Goal: Answer question/provide support

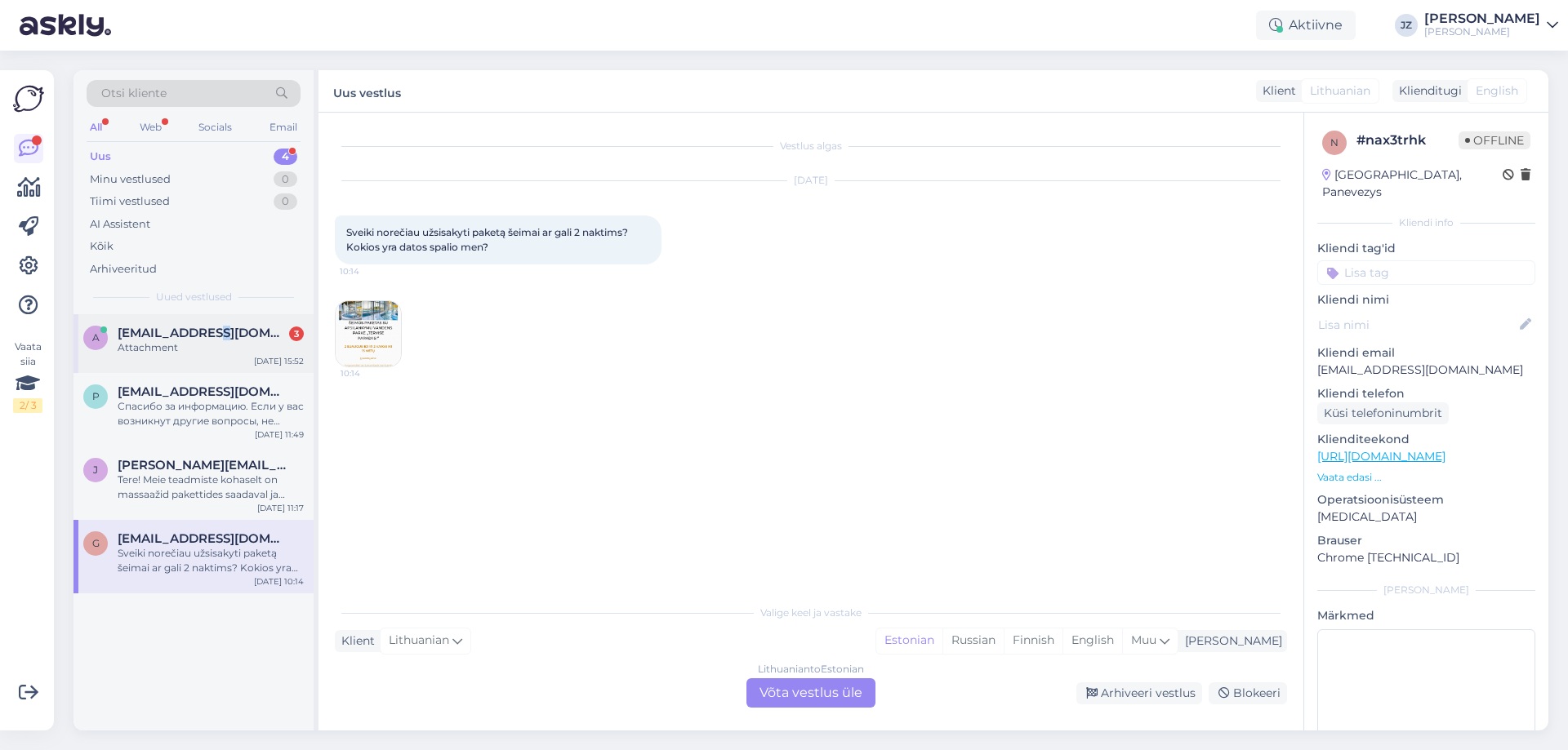
click at [197, 322] on div "a [EMAIL_ADDRESS][DOMAIN_NAME] 3 Attachment [DATE] 15:52" at bounding box center [193, 343] width 240 height 58
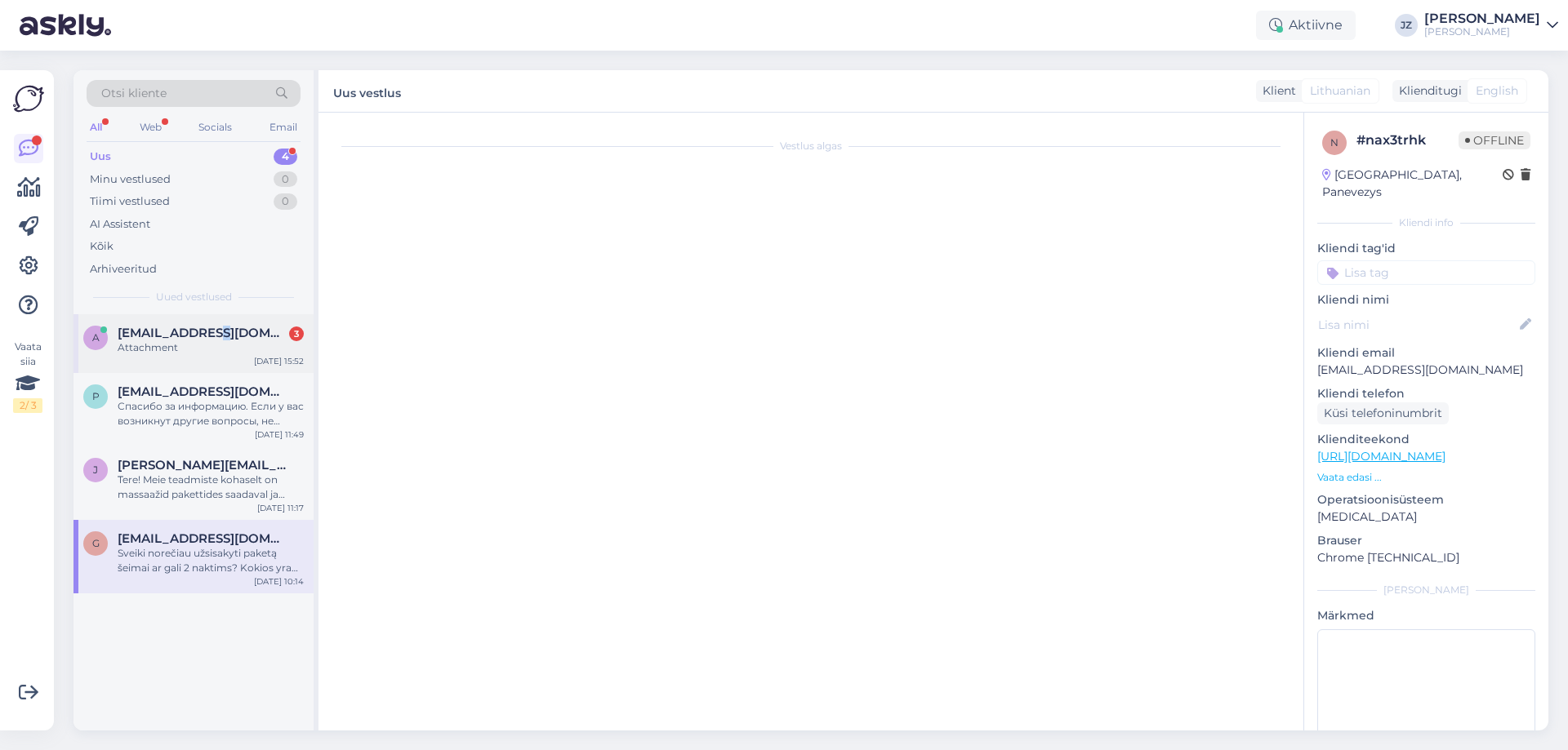
scroll to position [814, 0]
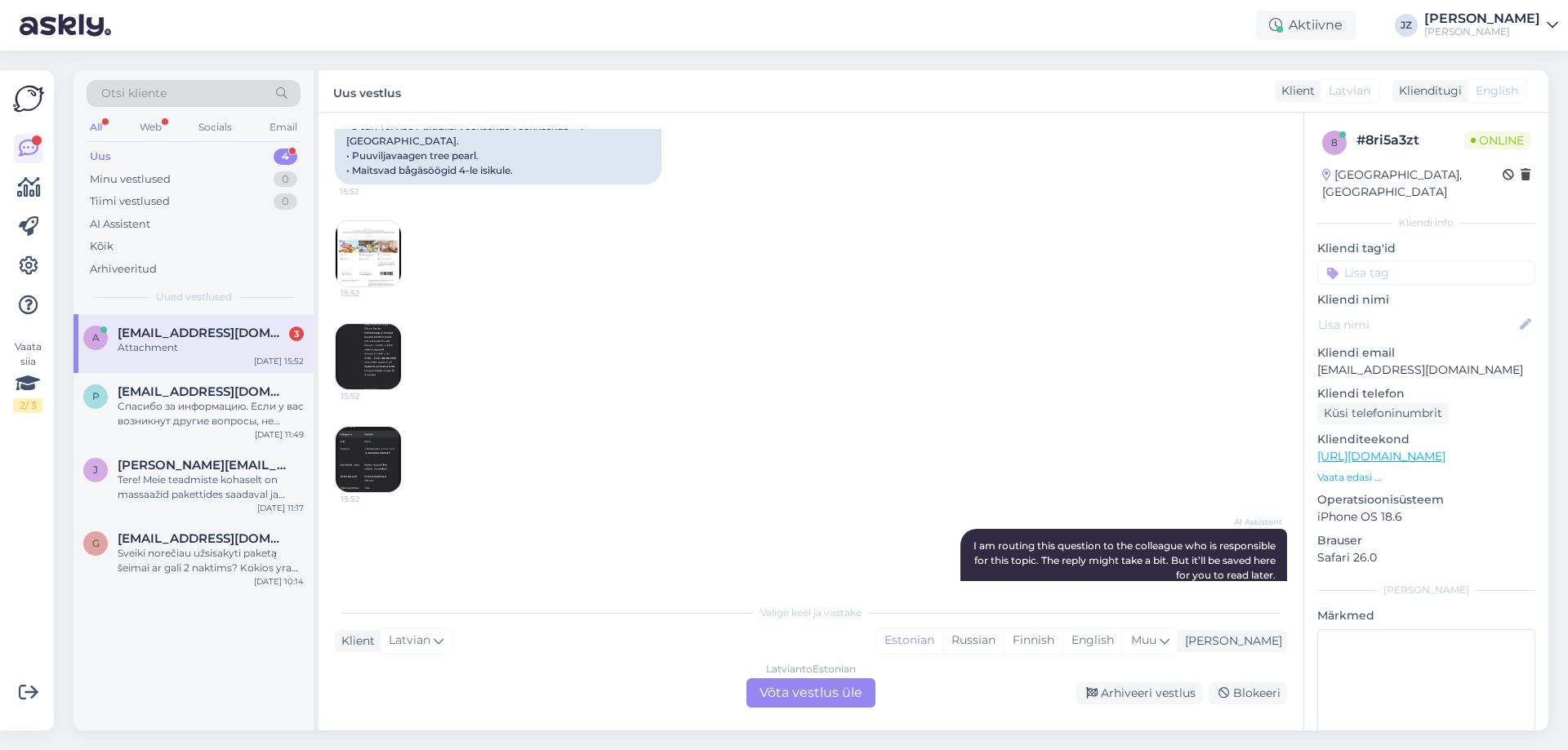
click at [841, 704] on div "Latvian to Estonian Võta vestlus üle" at bounding box center [811, 693] width 129 height 29
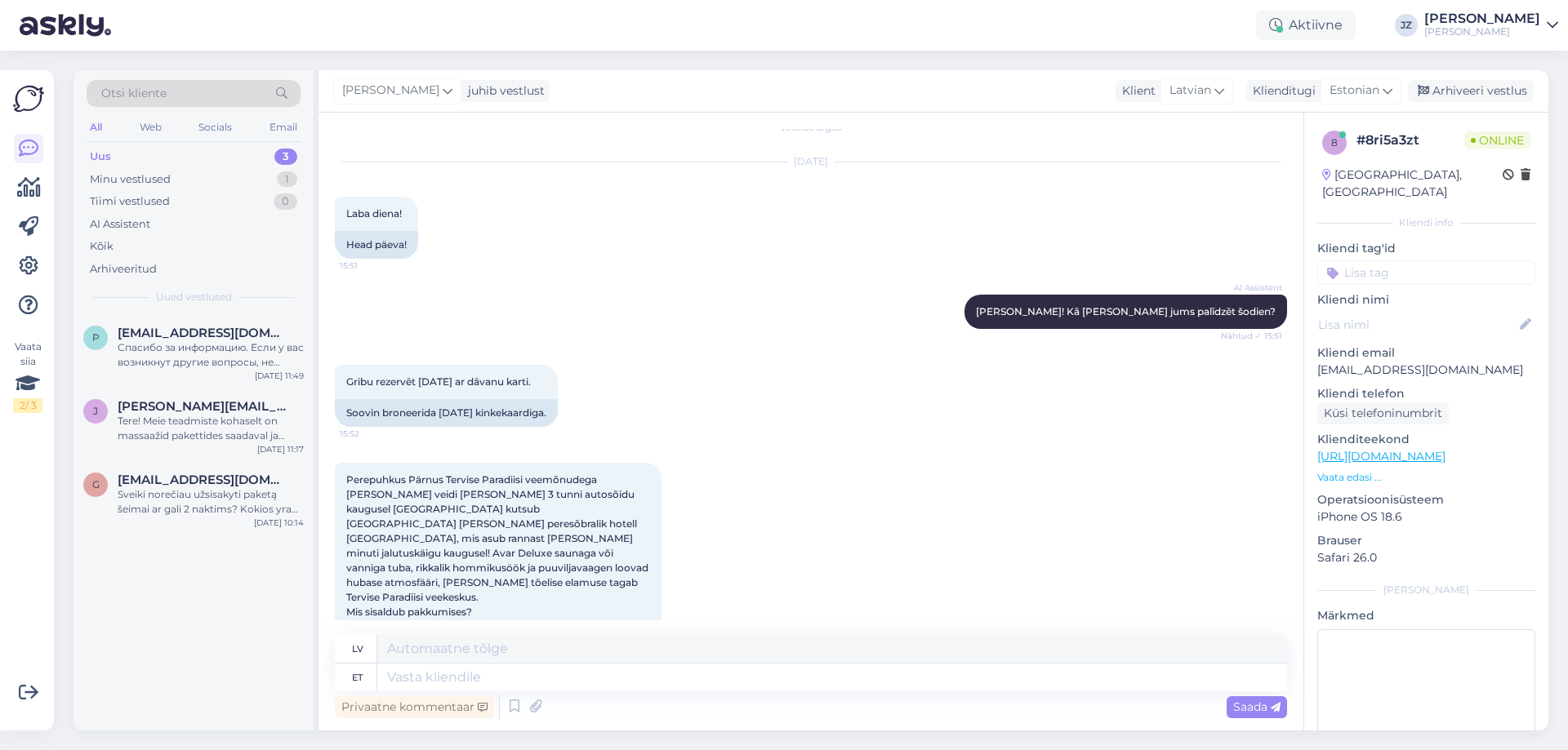
scroll to position [0, 0]
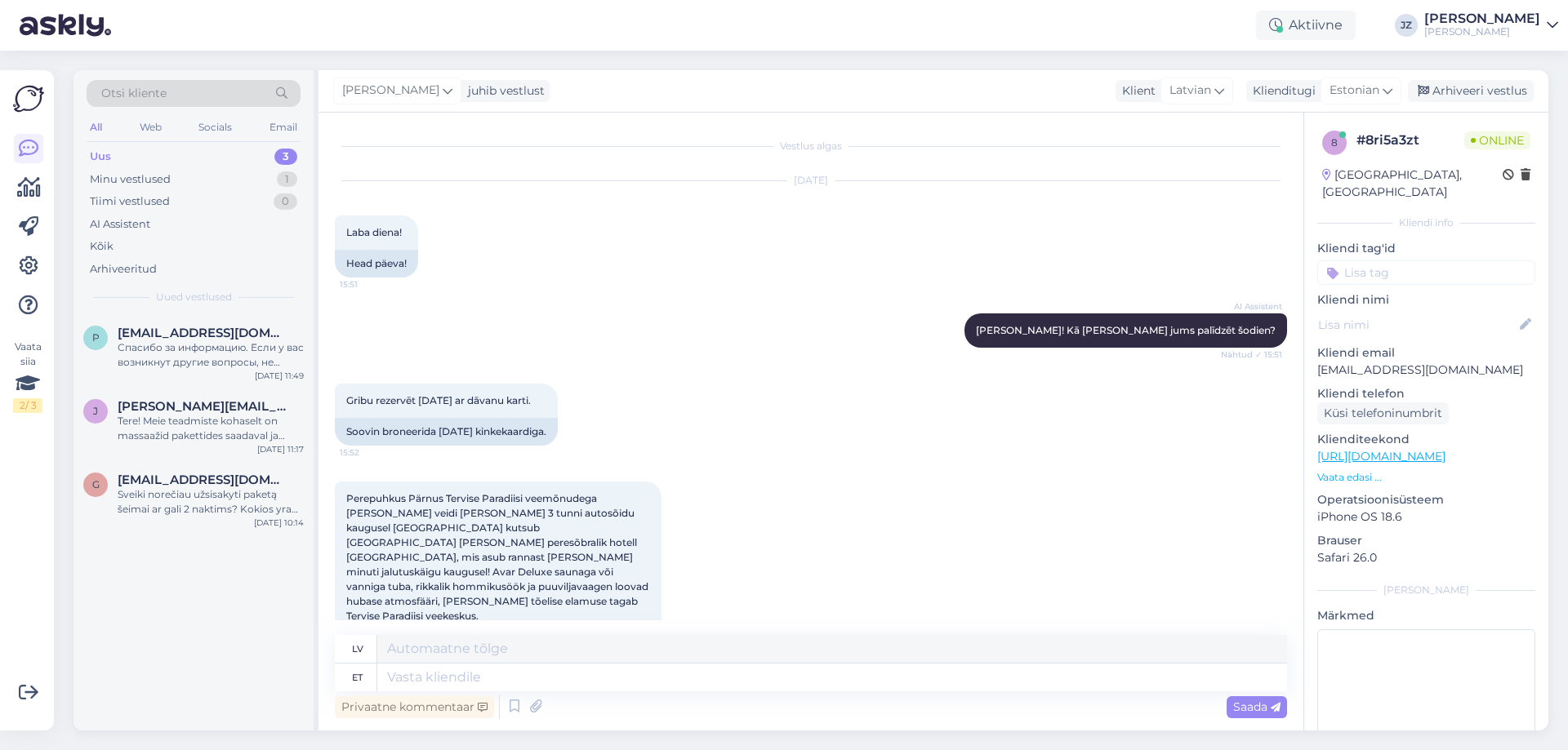
drag, startPoint x: 552, startPoint y: 433, endPoint x: 332, endPoint y: 433, distance: 220.0
click at [332, 433] on div "Vestlus algas [DATE] [PERSON_NAME]! 15:51 Head päeva! AI Assistent [PERSON_NAME…" at bounding box center [811, 421] width 985 height 618
copy div "Soovin broneerida [DATE] kinkekaardiga."
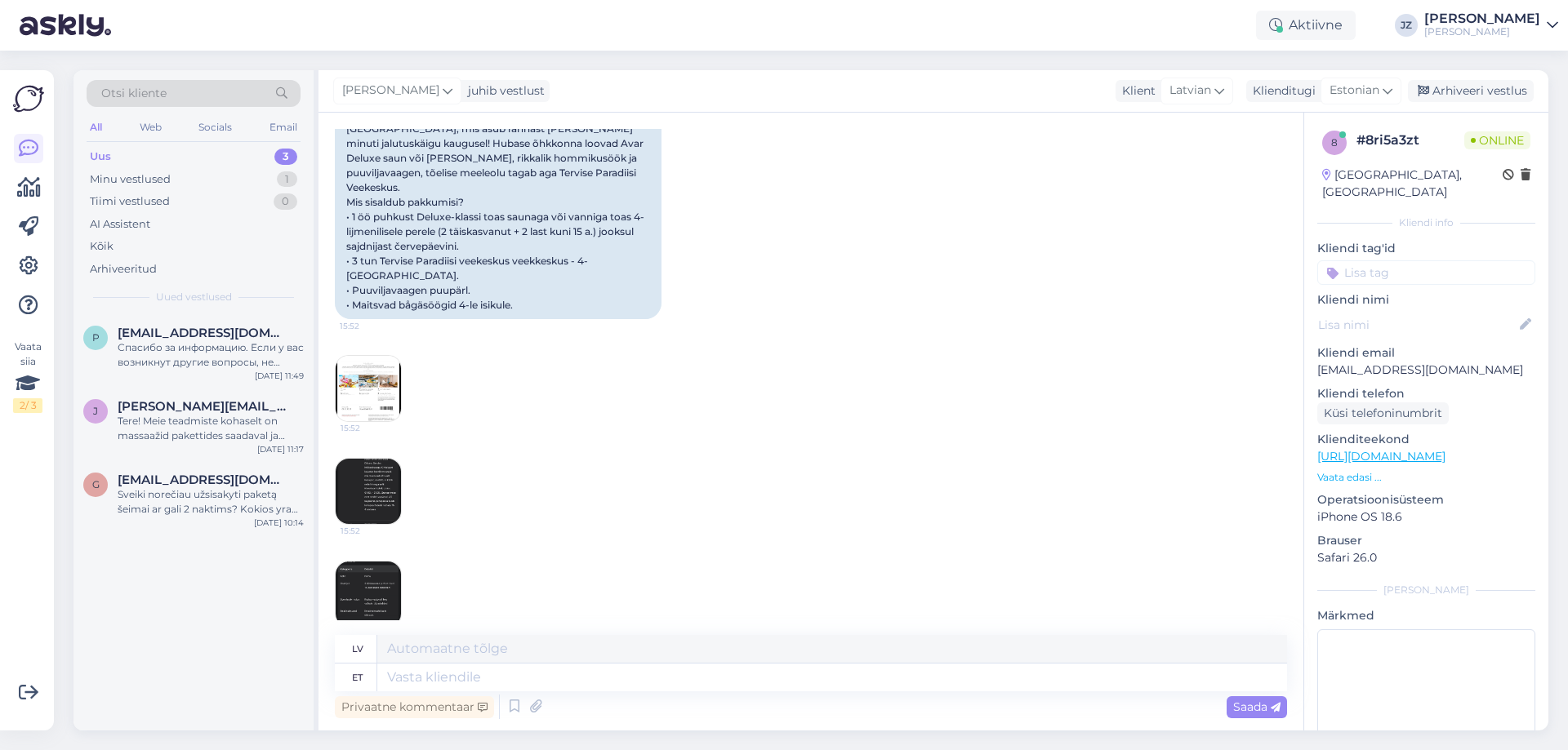
scroll to position [788, 0]
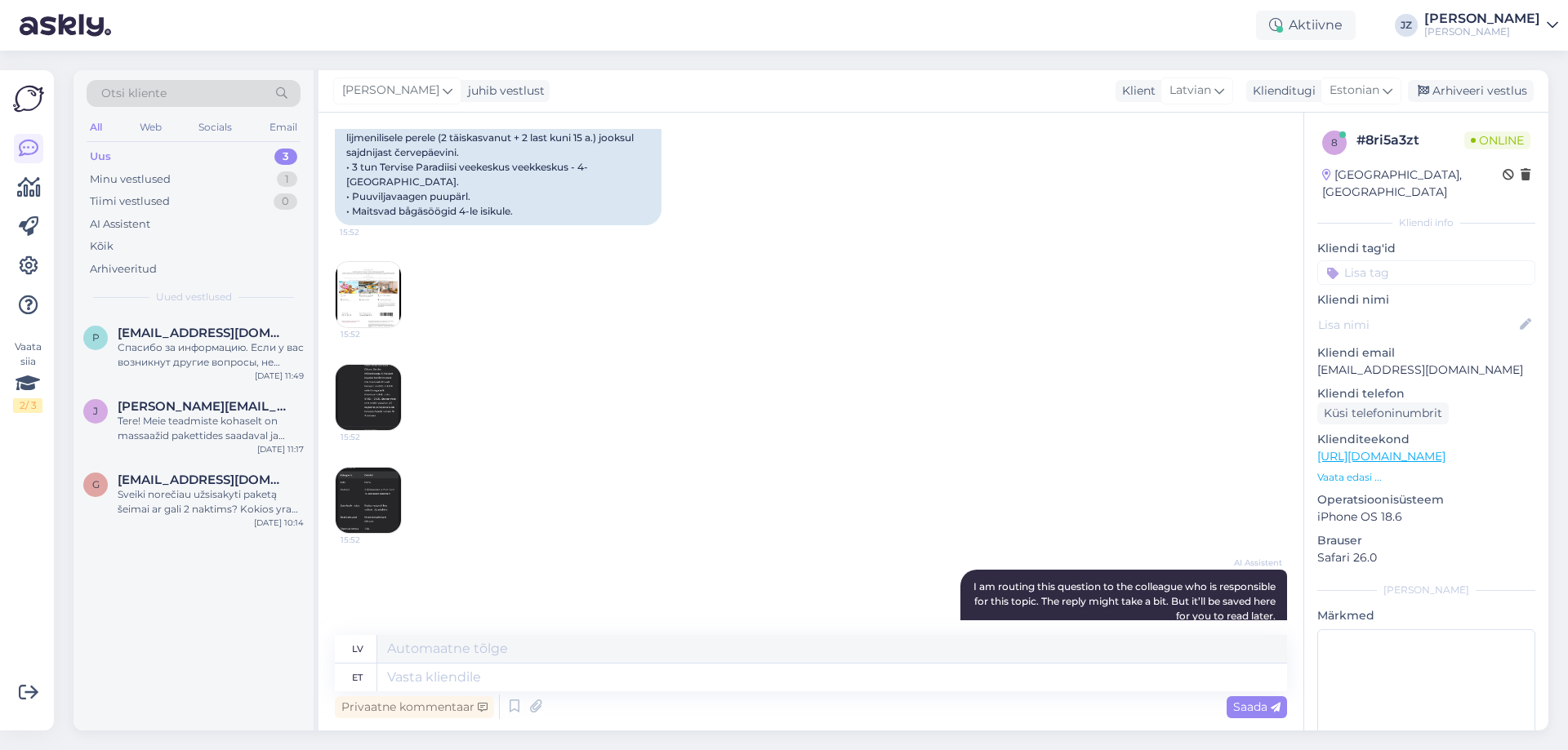
drag, startPoint x: 616, startPoint y: 444, endPoint x: 601, endPoint y: 490, distance: 48.4
click at [615, 445] on div "15:52 15:52 15:52" at bounding box center [811, 397] width 952 height 308
click at [372, 365] on img at bounding box center [368, 397] width 65 height 65
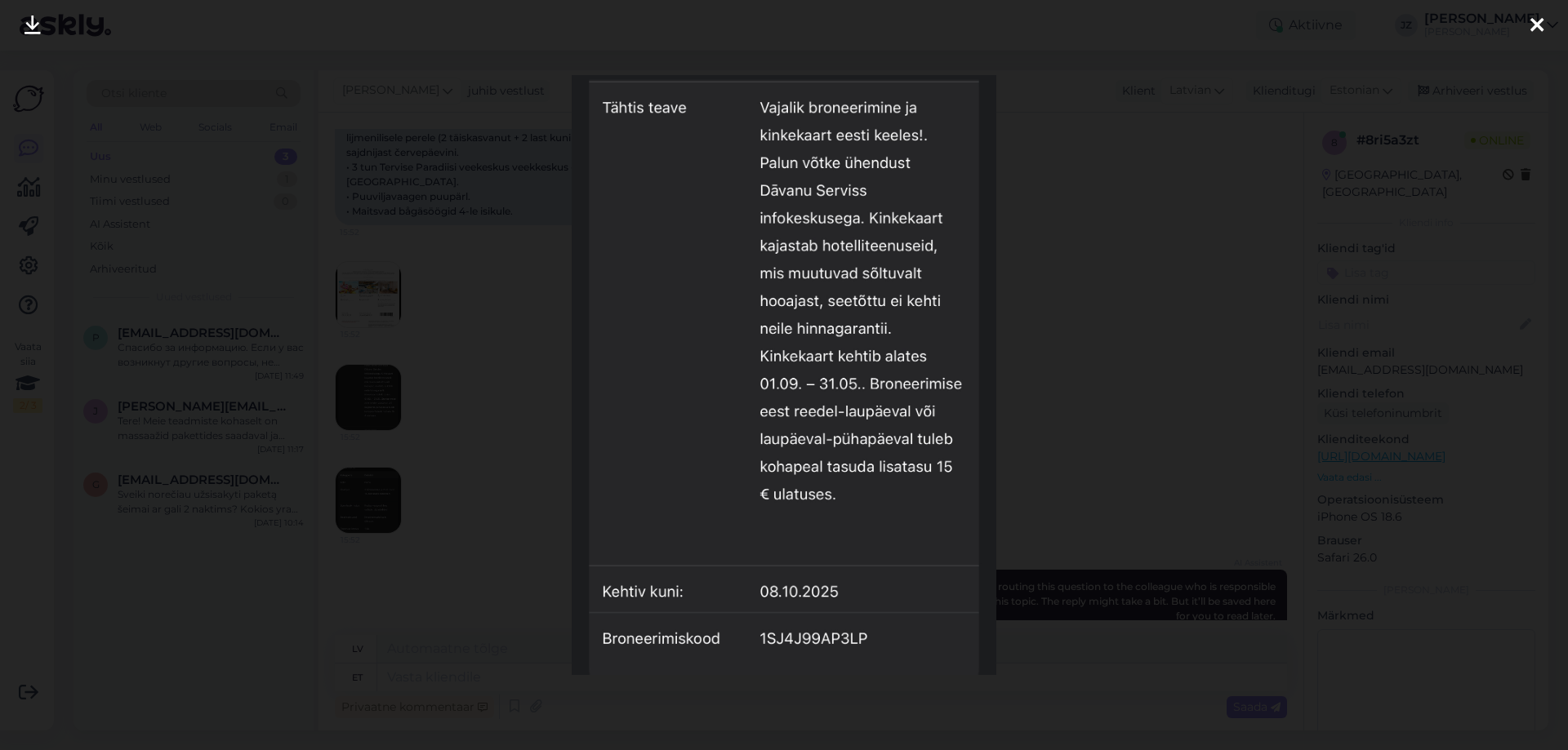
click at [1115, 224] on div at bounding box center [784, 375] width 1568 height 750
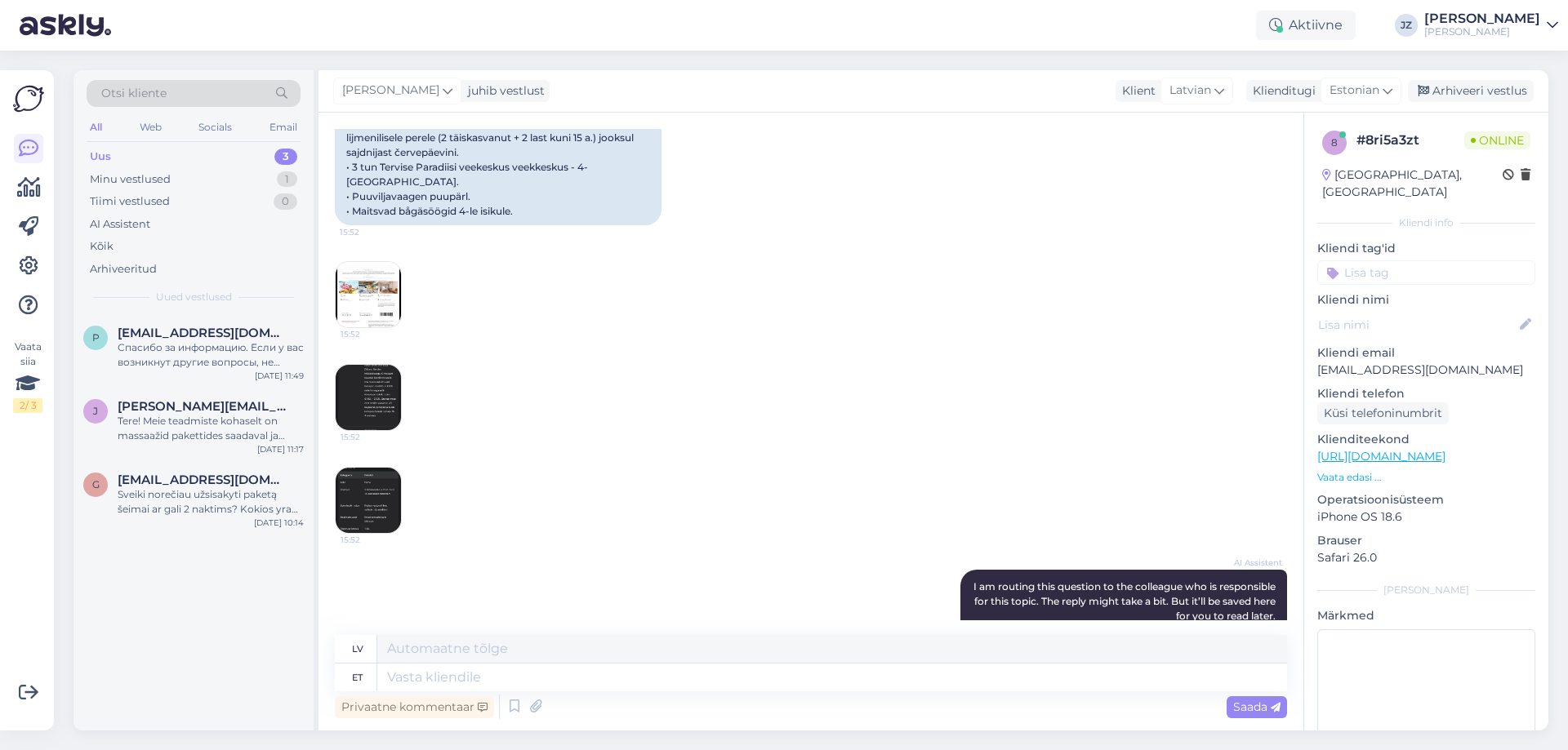
click at [370, 468] on img at bounding box center [368, 500] width 65 height 65
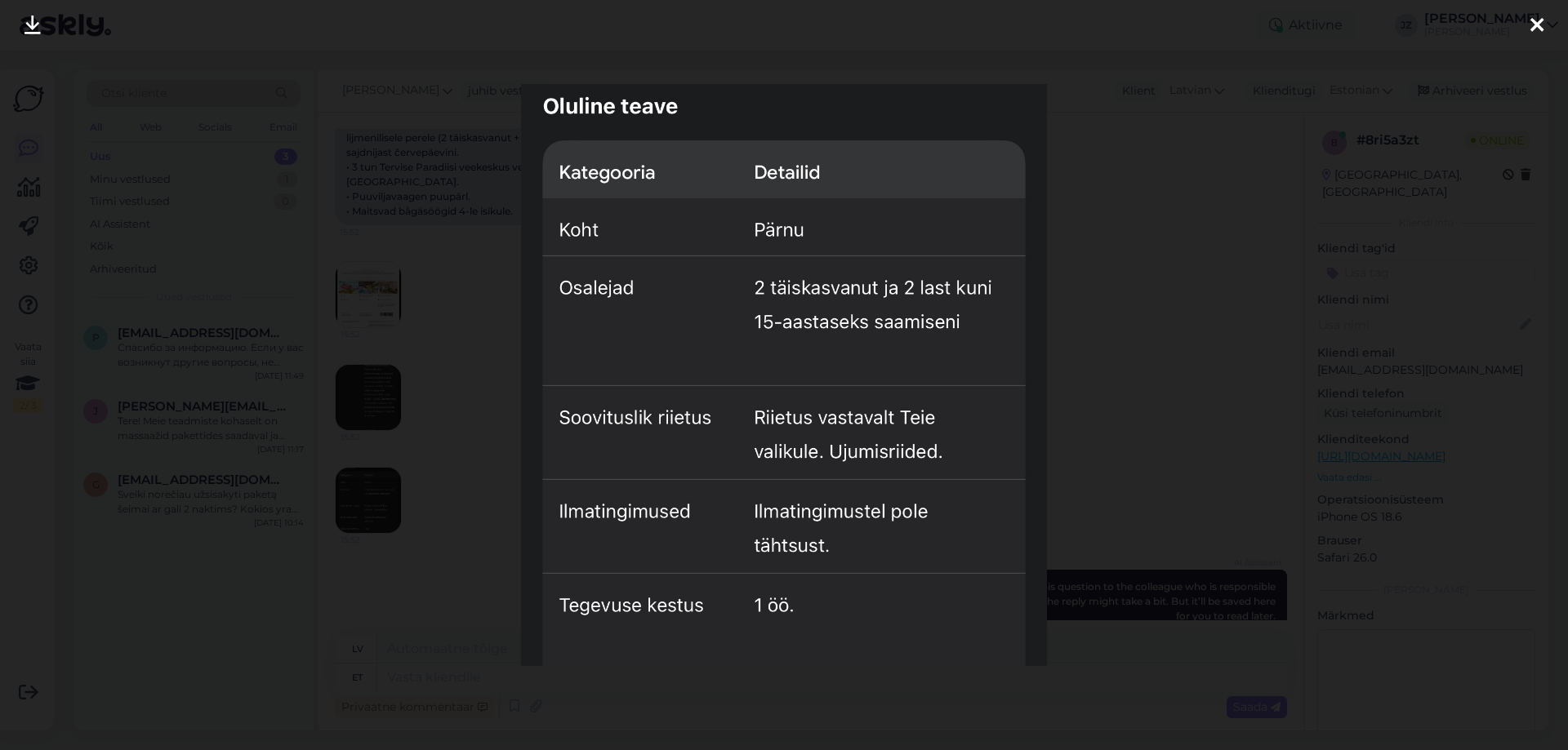
click at [1194, 321] on div at bounding box center [784, 375] width 1568 height 750
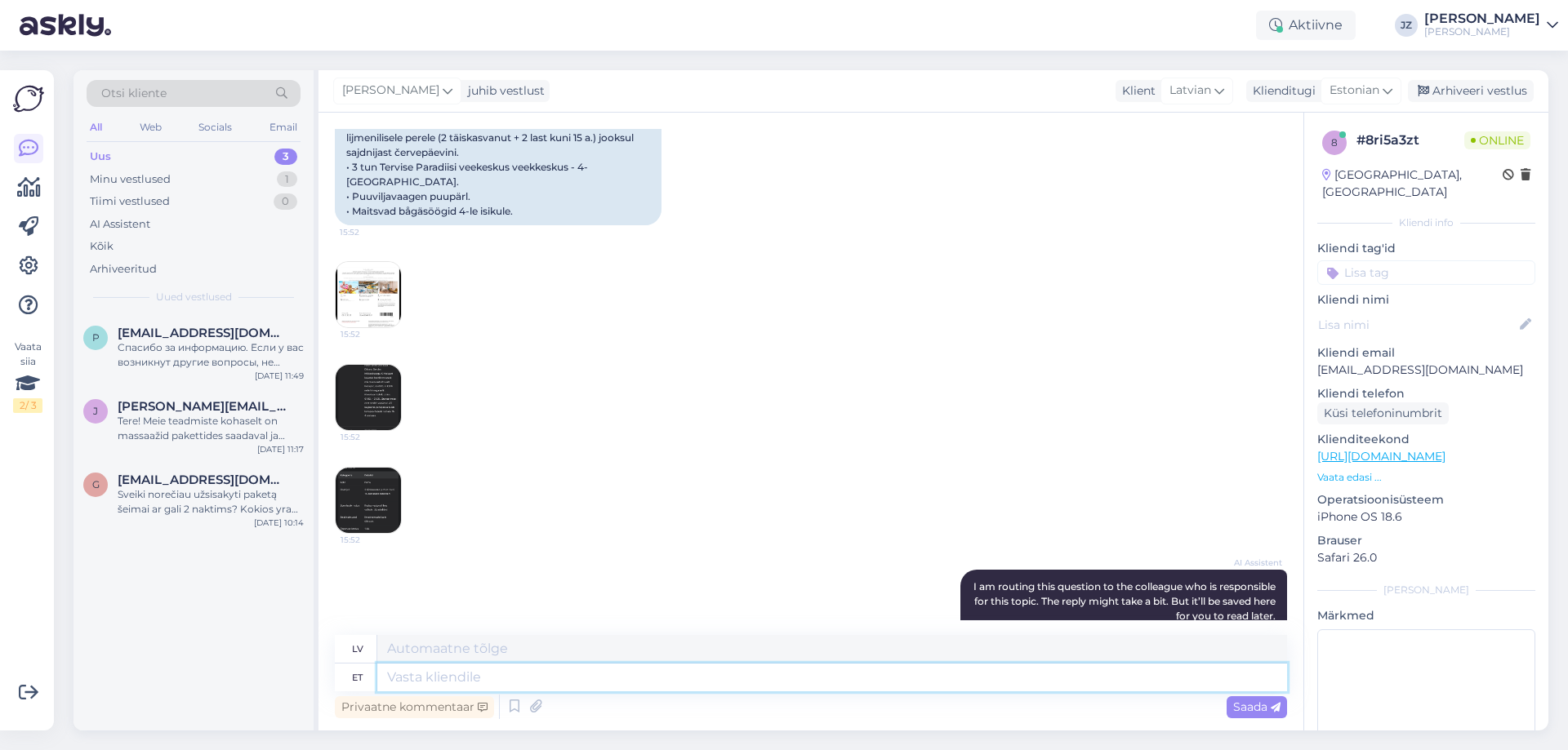
paste textarea "Dear Guest, Thank you for your message. Please send your booking request to [EM…"
type textarea "Dear Guest, Thank you for your message. Please send your booking request to [EM…"
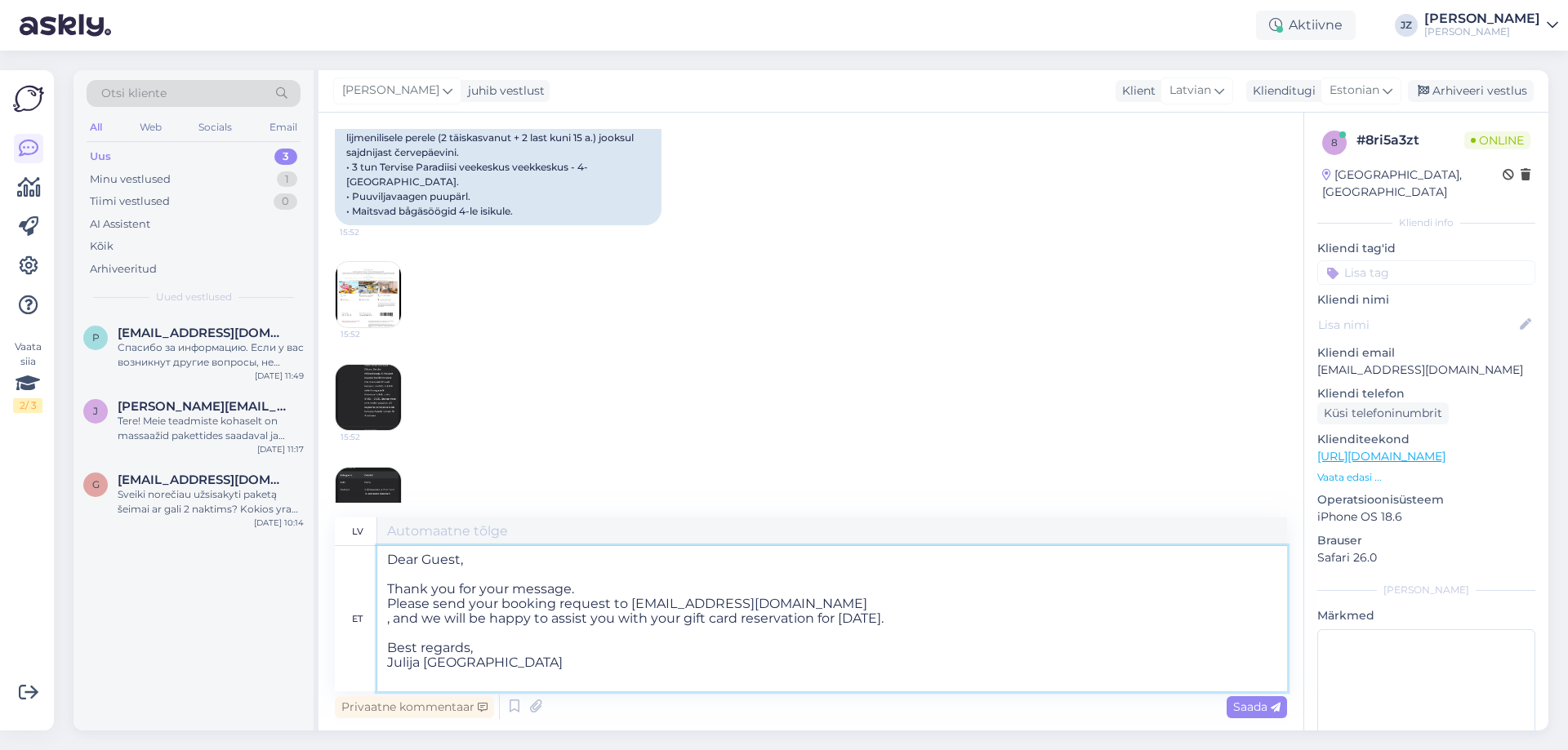
type textarea "Cienījamais viesi, Paldies par jūsu ziņojumu. Lūdzu, sūtiet savu rezervācijas p…"
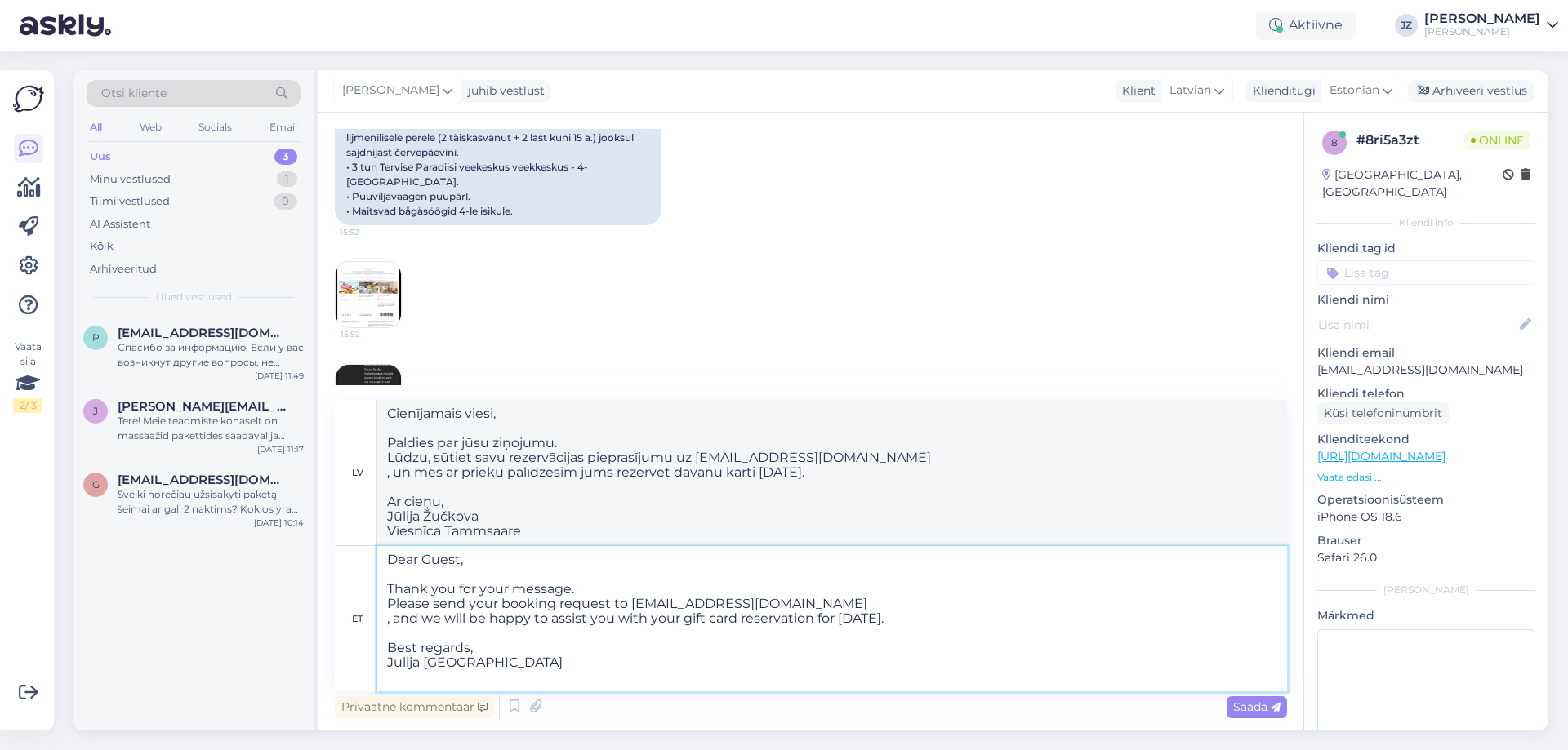
drag, startPoint x: 490, startPoint y: 662, endPoint x: 384, endPoint y: 668, distance: 106.2
click at [384, 668] on textarea "Dear Guest, Thank you for your message. Please send your booking request to [EM…" at bounding box center [832, 618] width 910 height 145
type textarea "Dear Guest, Thank you for your message. Please send your booking request to [EM…"
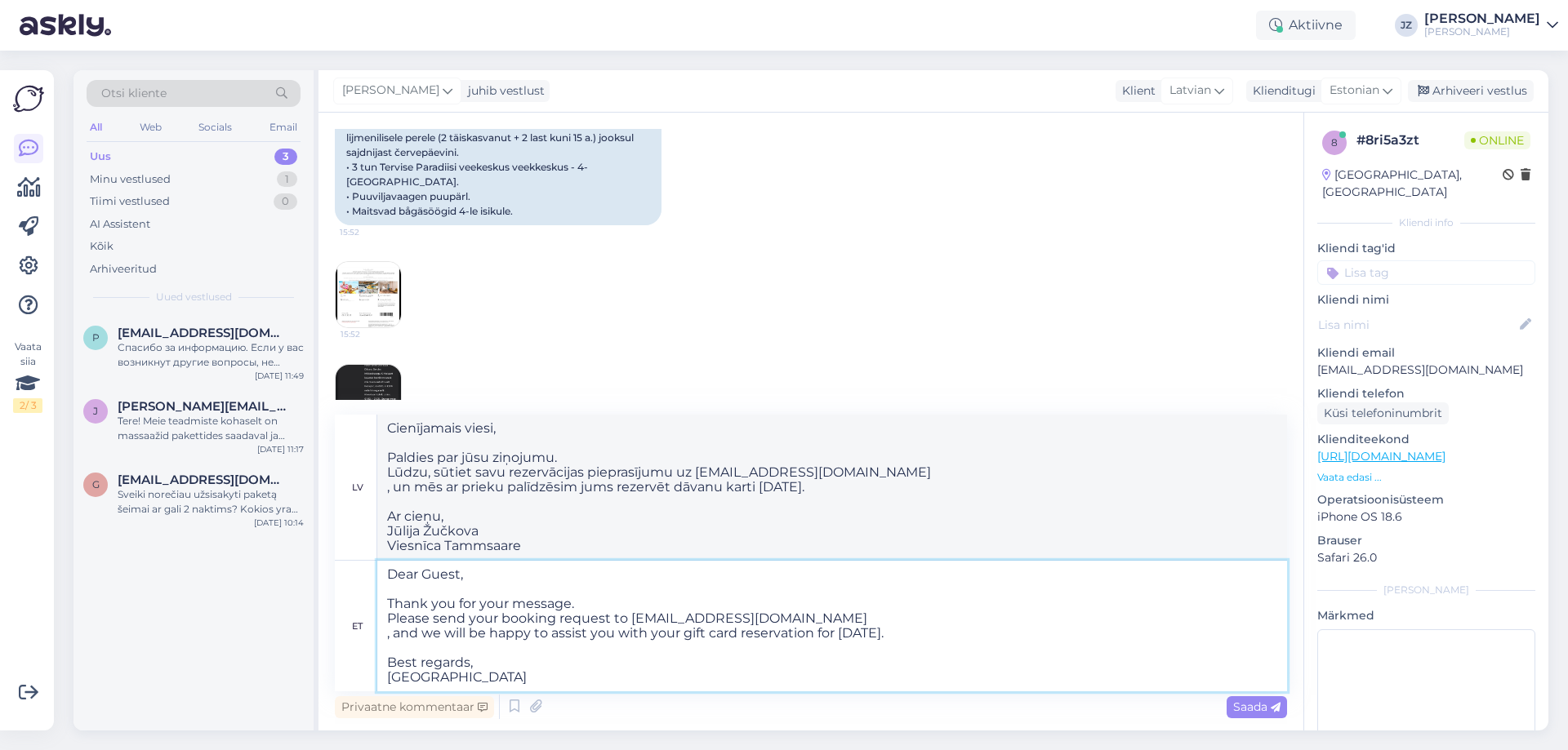
type textarea "Cienījamais viesi, Paldies par jūsu ziņojumu. Lūdzu, sūtiet savu rezervācijas p…"
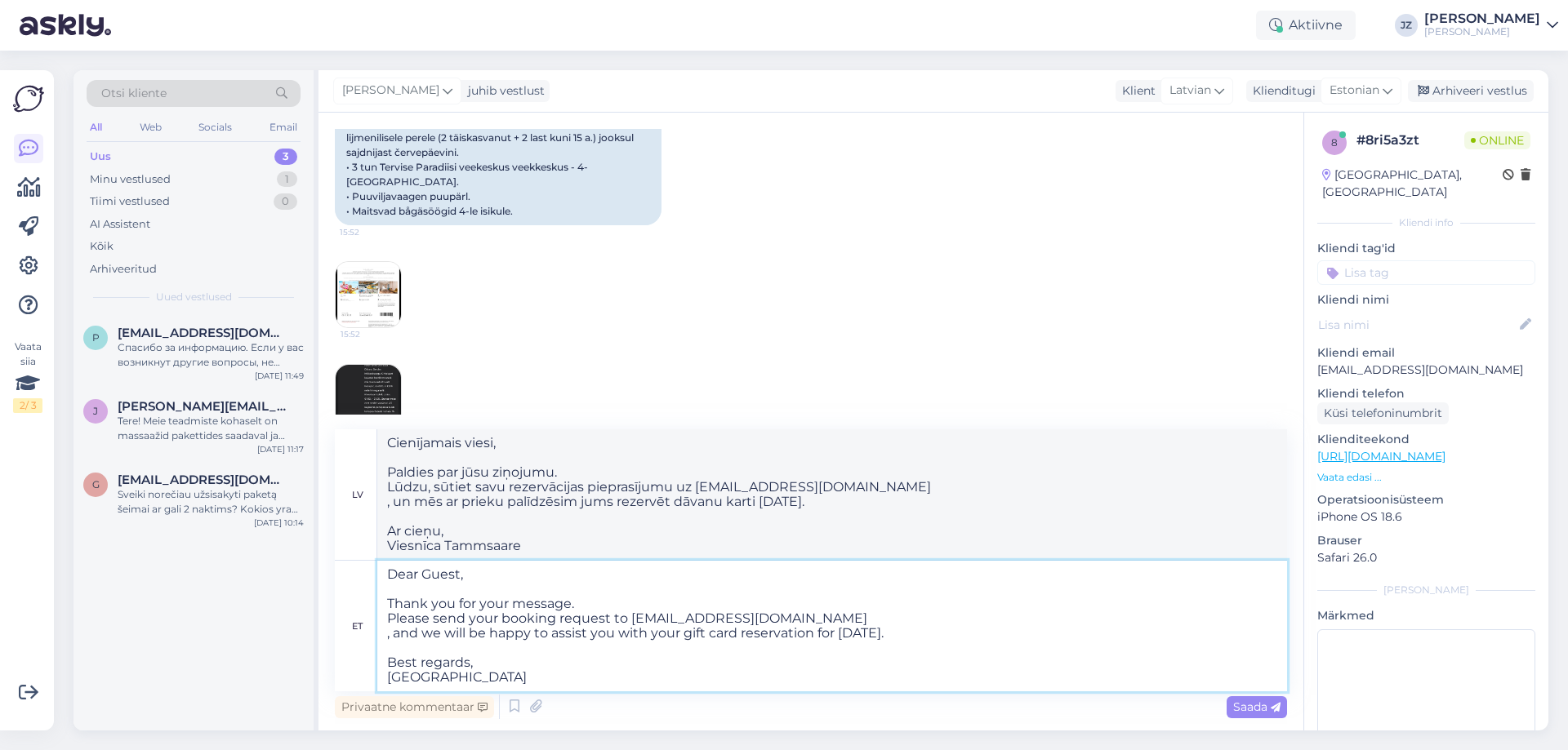
click at [383, 636] on textarea "Dear Guest, Thank you for your message. Please send your booking request to [EM…" at bounding box center [832, 625] width 910 height 130
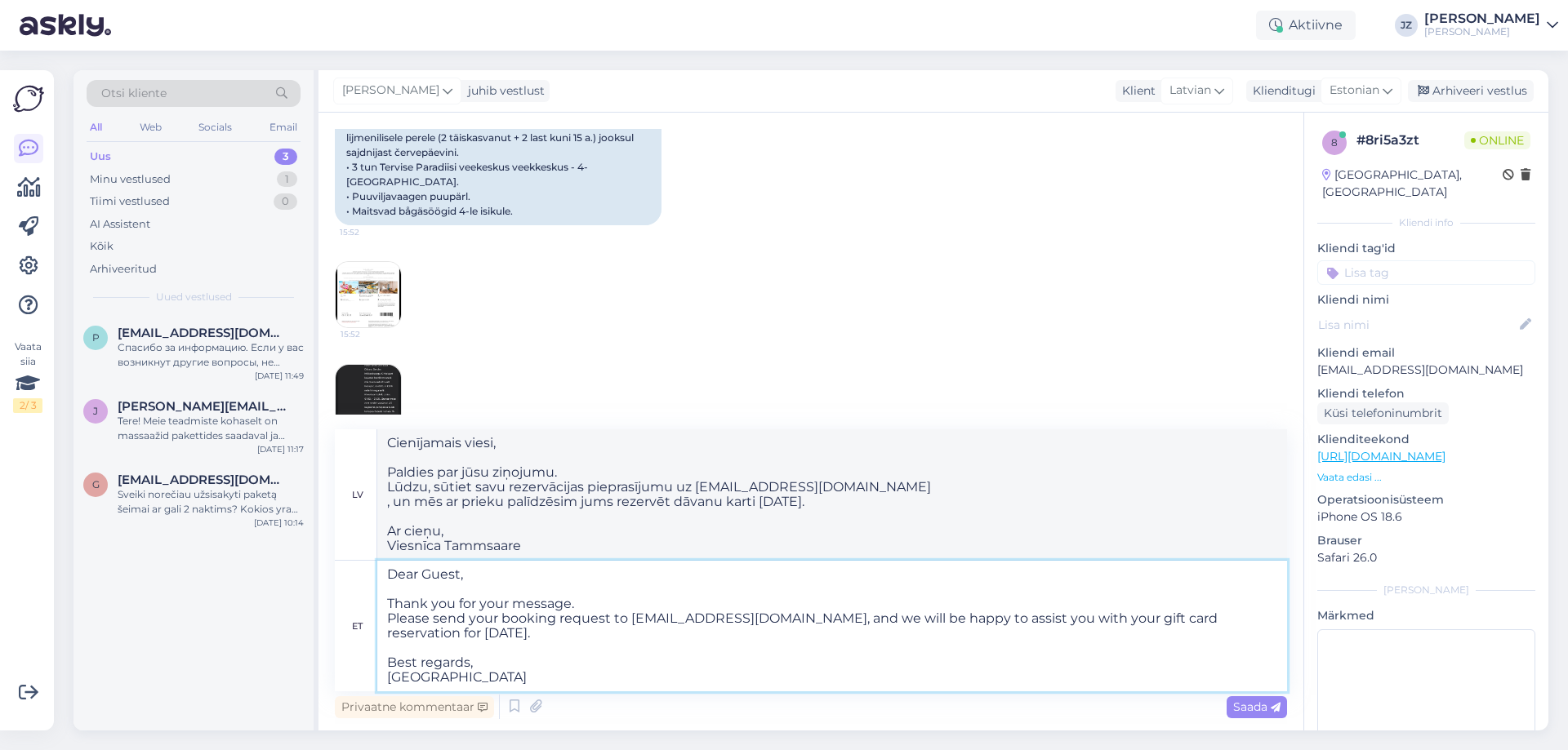
type textarea "Dear Guest, Thank you for your message. Please send your booking request to [EM…"
type textarea "Cienījamais viesi, Paldies par jūsu ziņojumu. Lūdzu, sūtiet savu rezervācijas p…"
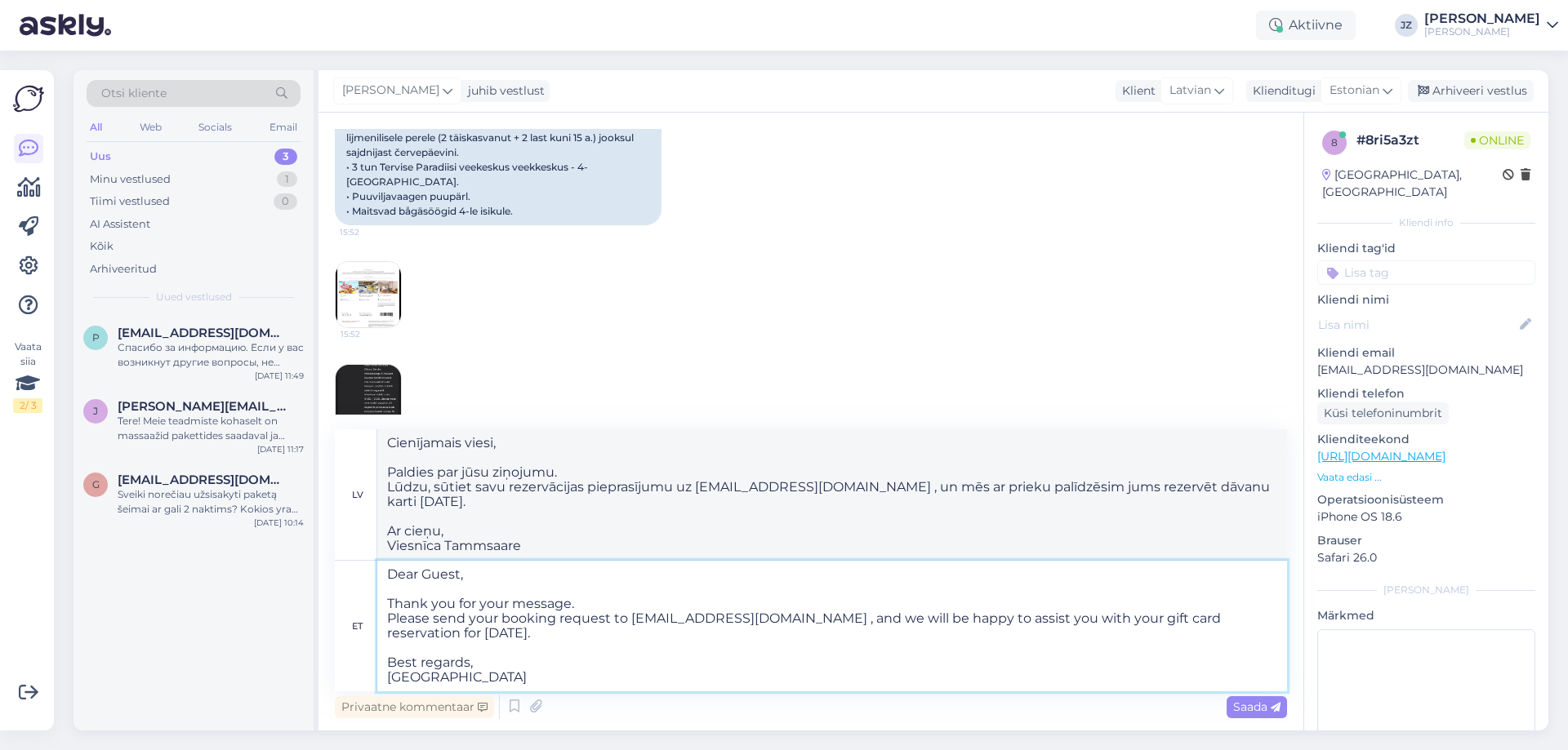
type textarea "Dear Guest, Thank you for your message. Please send your booking request to [EM…"
type textarea "Cienījamais viesi, Paldies par jūsu ziņojumu. Lūdzu, sūtiet savu rezervācijas p…"
drag, startPoint x: 436, startPoint y: 632, endPoint x: 794, endPoint y: 620, distance: 358.2
click at [794, 620] on textarea "Dear Guest, Thank you for your message. Please send your booking request to [EM…" at bounding box center [832, 625] width 910 height 130
type textarea "Dear Guest, Thank you for your message. Please send your booking request to [EM…"
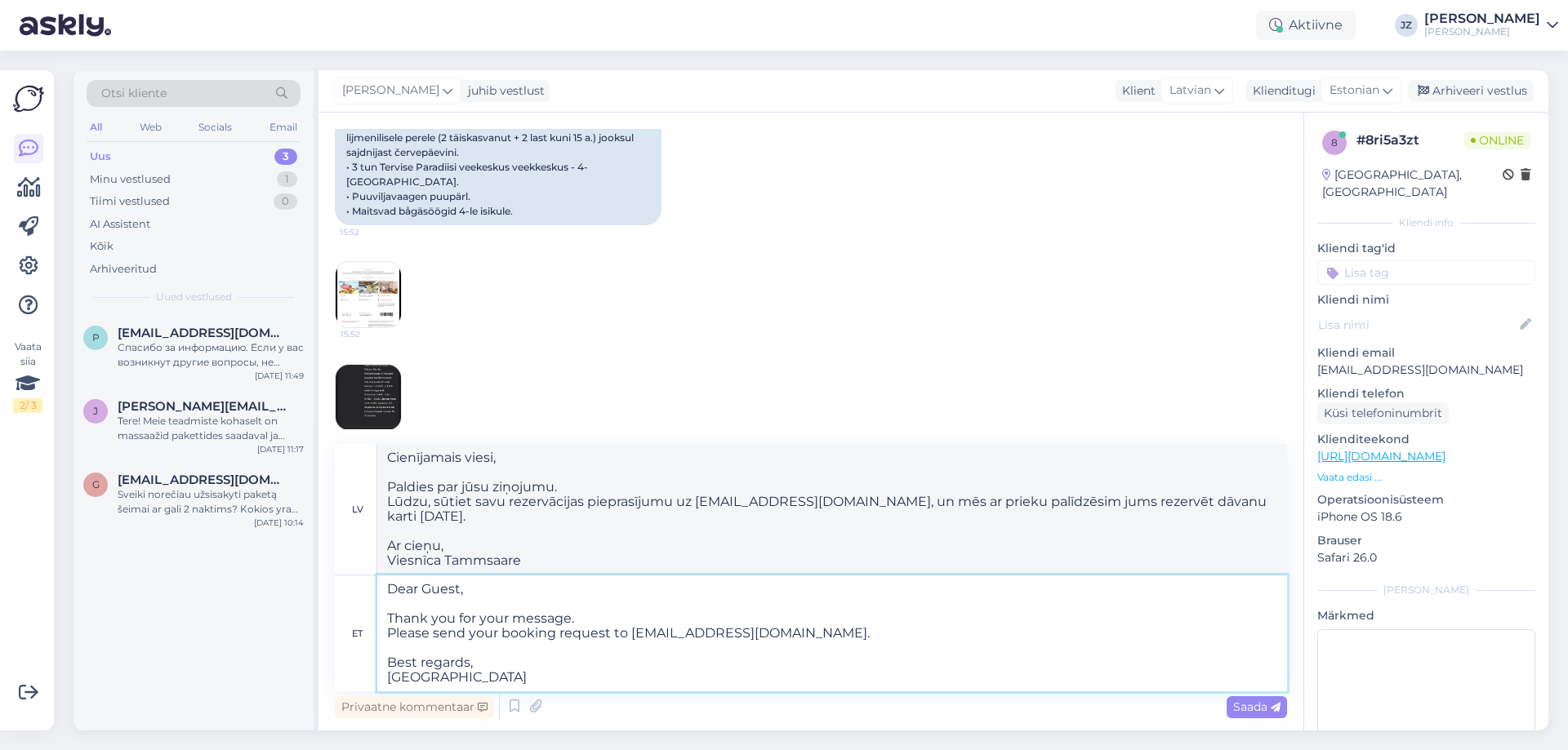
type textarea "Cienījamais viesi, Paldies par jūsu ziņojumu. Lūdzu, sūtiet rezervācijas piepra…"
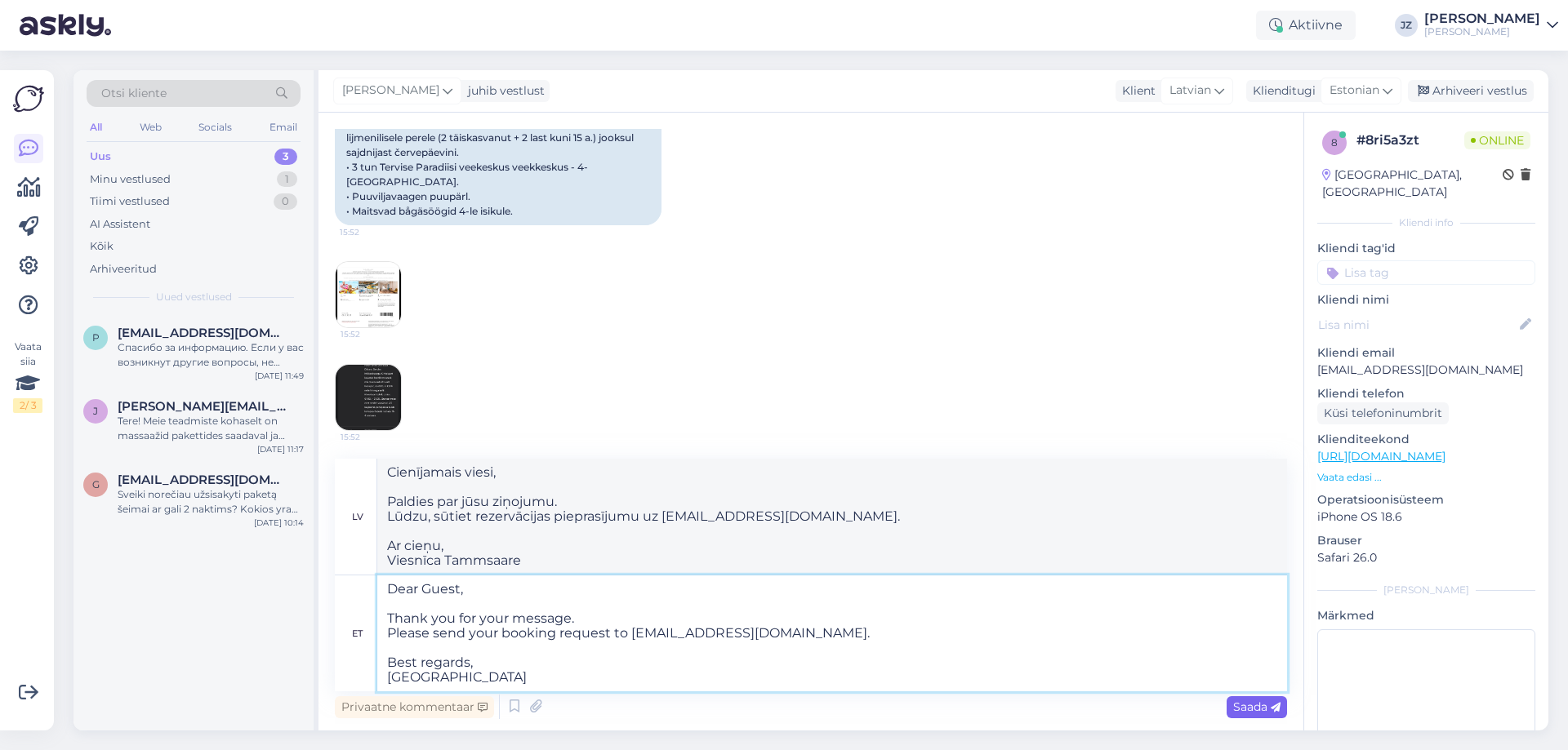
type textarea "Dear Guest, Thank you for your message. Please send your booking request to [EM…"
click at [1249, 713] on span "Saada" at bounding box center [1257, 706] width 48 height 15
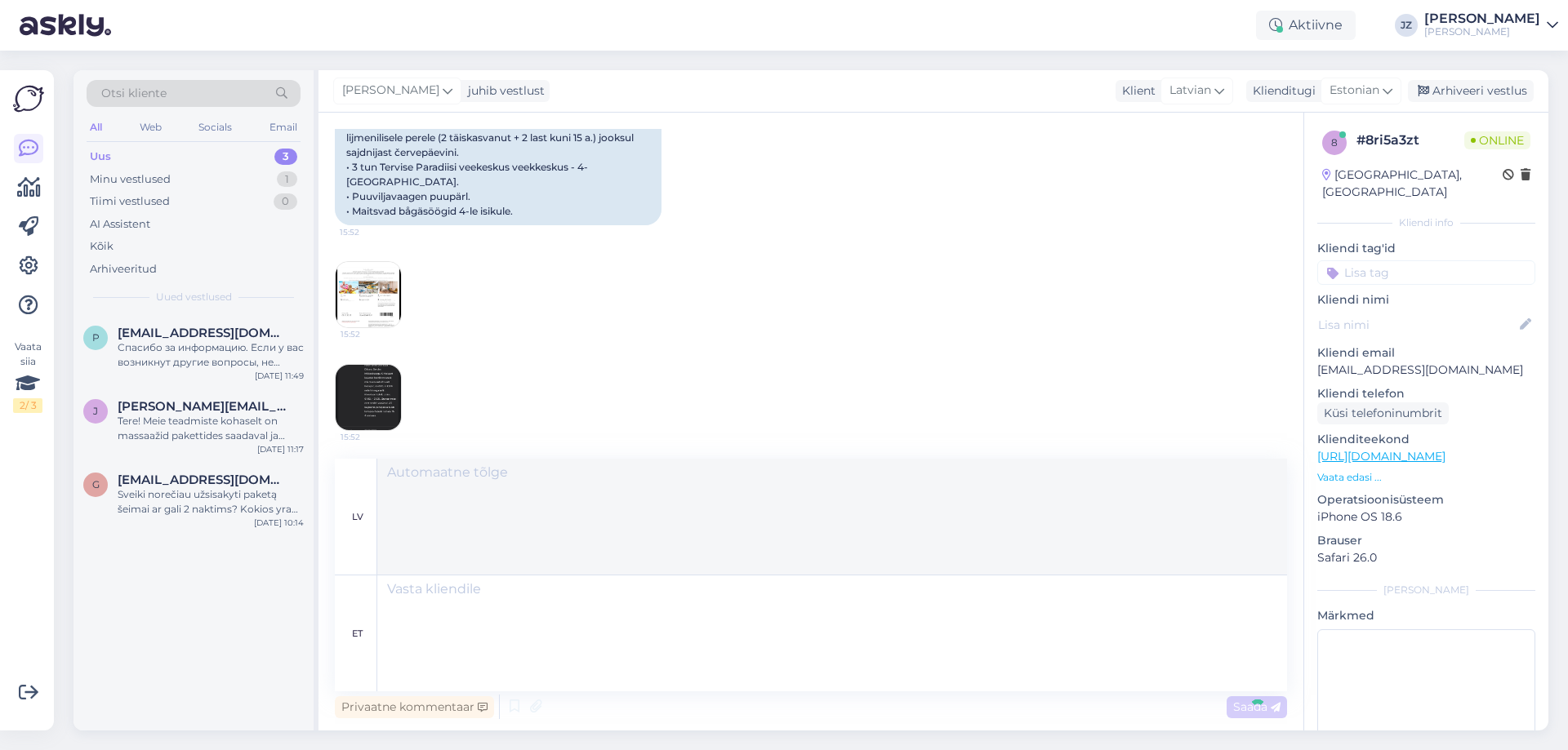
scroll to position [1091, 0]
